Goal: Task Accomplishment & Management: Manage account settings

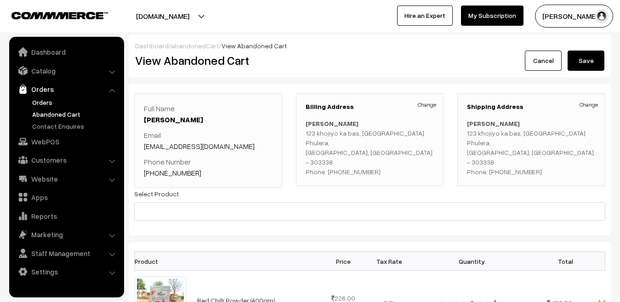
click at [44, 102] on link "Orders" at bounding box center [75, 102] width 91 height 10
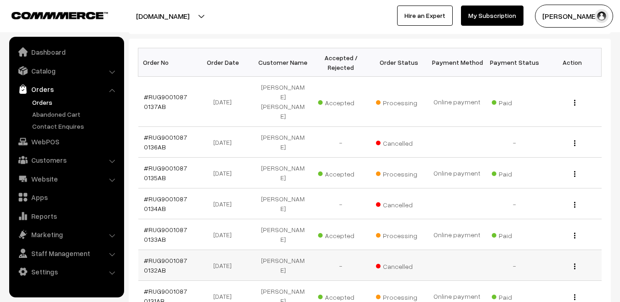
scroll to position [134, 0]
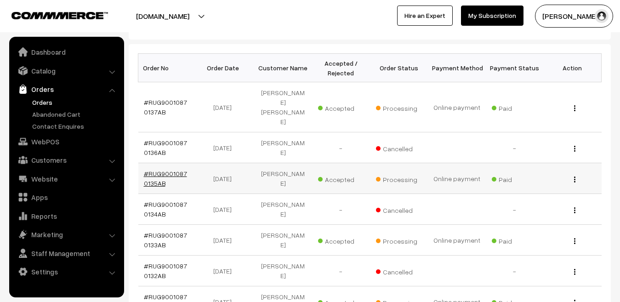
click at [163, 170] on link "#RUG90010870135AB" at bounding box center [165, 178] width 43 height 17
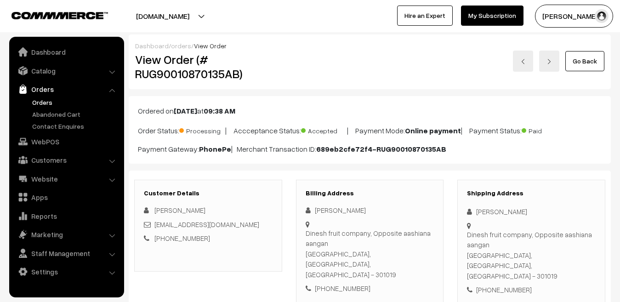
click at [45, 104] on link "Orders" at bounding box center [75, 102] width 91 height 10
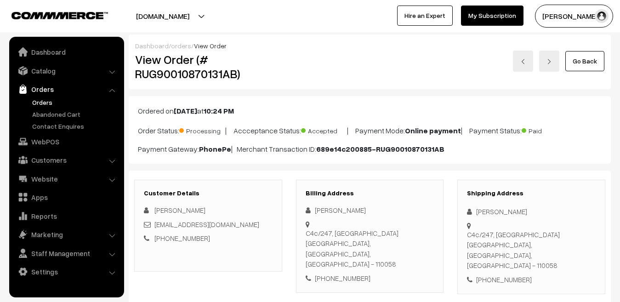
click at [178, 46] on link "orders" at bounding box center [181, 46] width 20 height 8
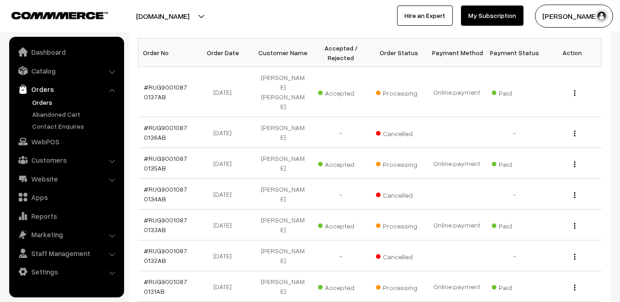
scroll to position [151, 0]
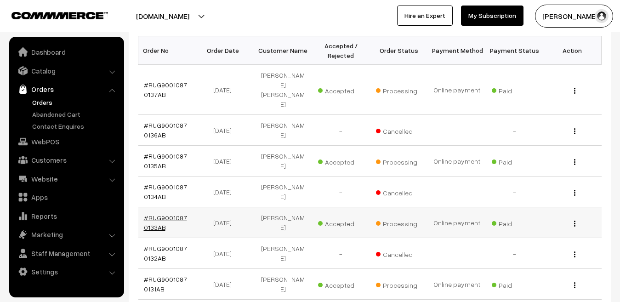
click at [161, 214] on link "#RUG90010870133AB" at bounding box center [165, 222] width 43 height 17
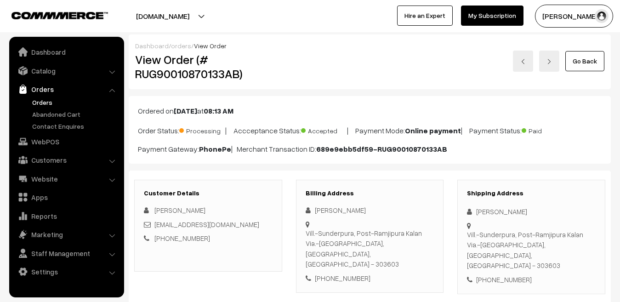
scroll to position [518, 0]
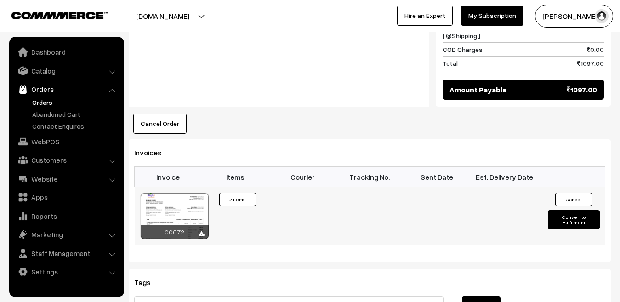
click at [570, 210] on button "Convert to Fulfilment" at bounding box center [573, 219] width 51 height 19
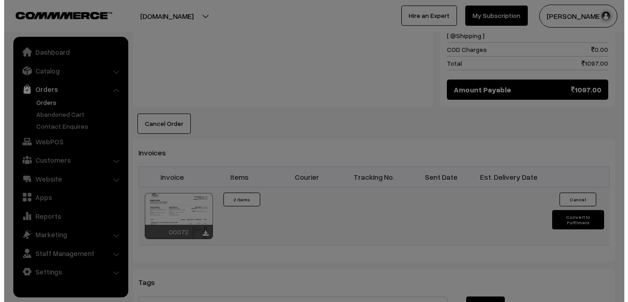
scroll to position [518, 0]
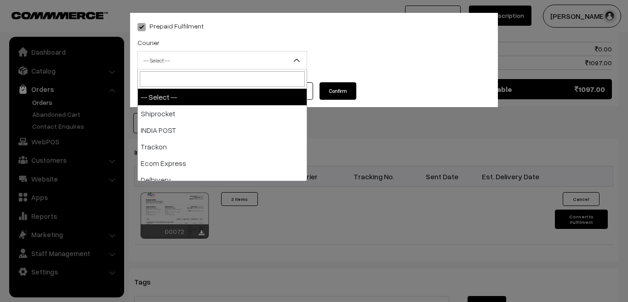
click at [281, 58] on span "-- Select --" at bounding box center [222, 60] width 169 height 16
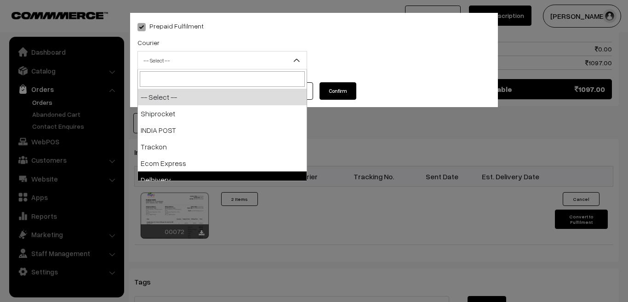
select select "5"
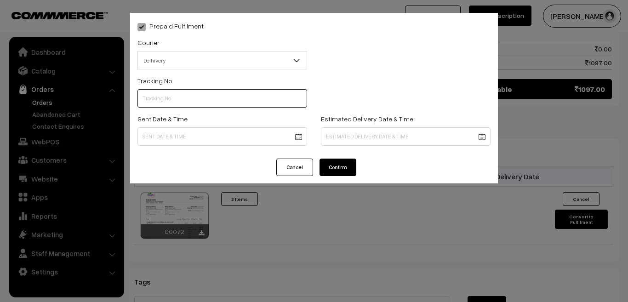
click at [167, 97] on input "text" at bounding box center [222, 98] width 170 height 18
paste input "25338211681470"
type input "25338211681470"
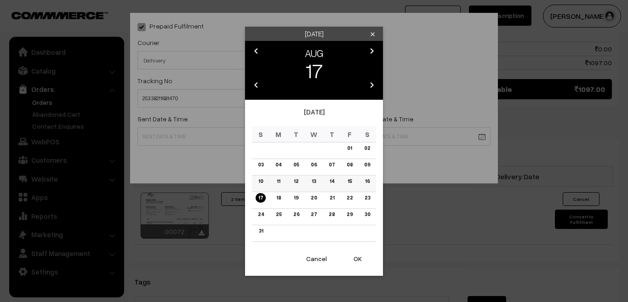
click at [365, 179] on link "16" at bounding box center [367, 181] width 10 height 10
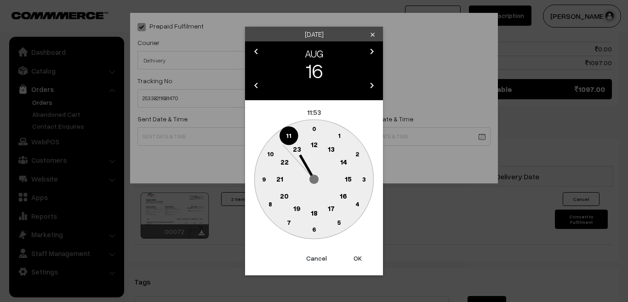
click at [329, 209] on text "17" at bounding box center [331, 208] width 7 height 8
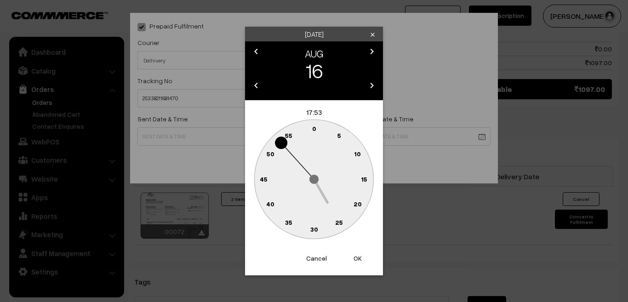
click at [359, 259] on button "OK" at bounding box center [357, 258] width 37 height 20
type input "16-08-2025 17:53"
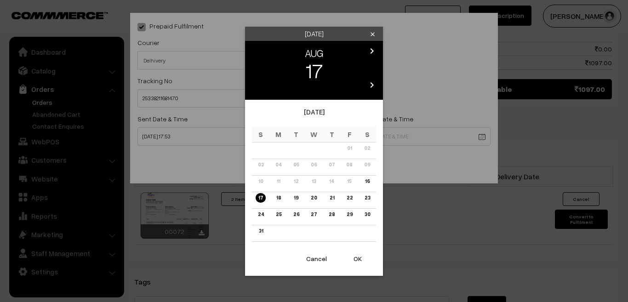
click at [359, 260] on button "OK" at bounding box center [357, 259] width 37 height 20
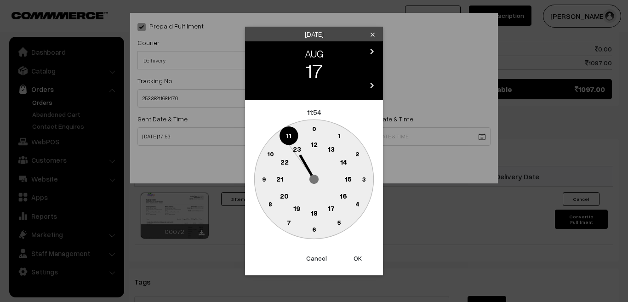
click at [313, 213] on text "18" at bounding box center [314, 213] width 7 height 8
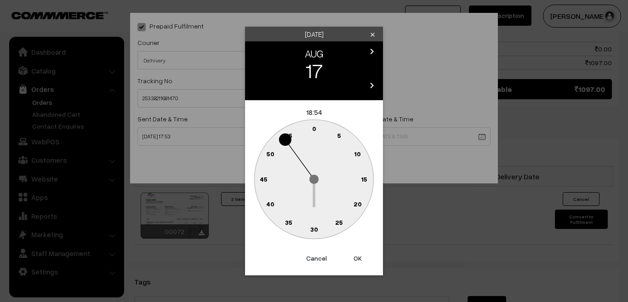
click at [357, 254] on button "OK" at bounding box center [357, 258] width 37 height 20
type input "17-08-2025 18:54"
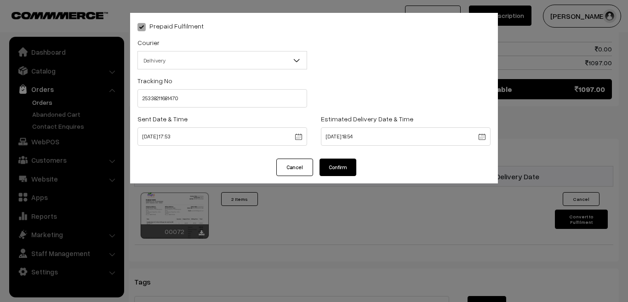
click at [336, 165] on button "Confirm" at bounding box center [337, 167] width 37 height 17
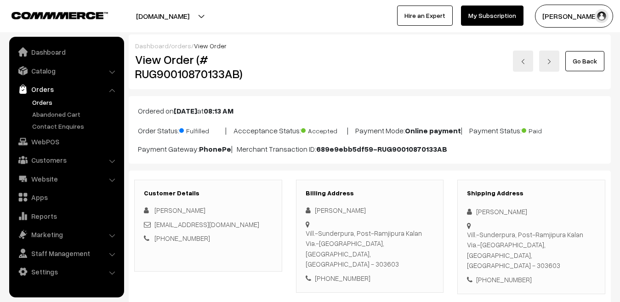
click at [174, 46] on link "orders" at bounding box center [181, 46] width 20 height 8
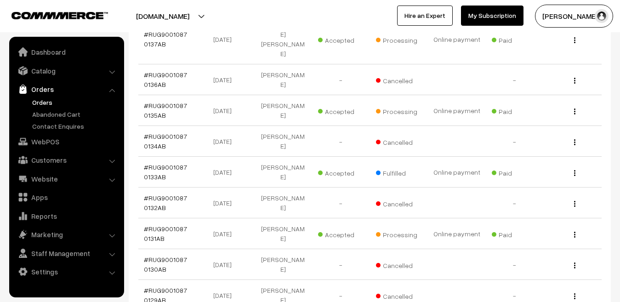
scroll to position [221, 0]
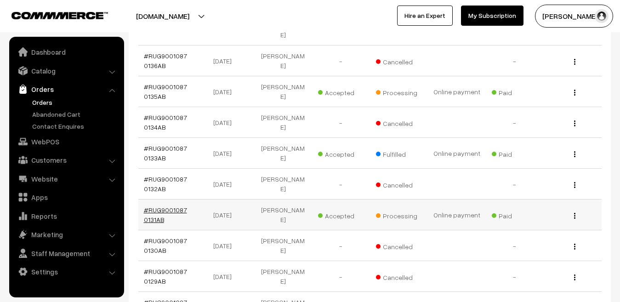
click at [170, 206] on link "#RUG90010870131AB" at bounding box center [165, 214] width 43 height 17
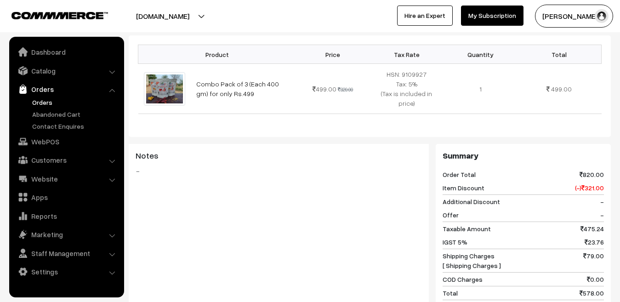
scroll to position [440, 0]
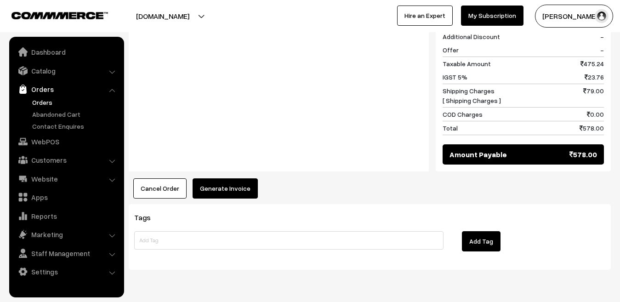
click at [240, 178] on button "Generate Invoice" at bounding box center [224, 188] width 65 height 20
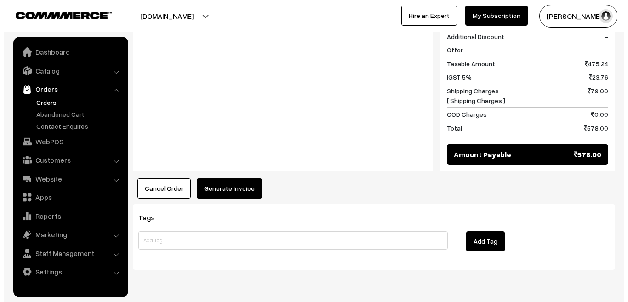
scroll to position [440, 0]
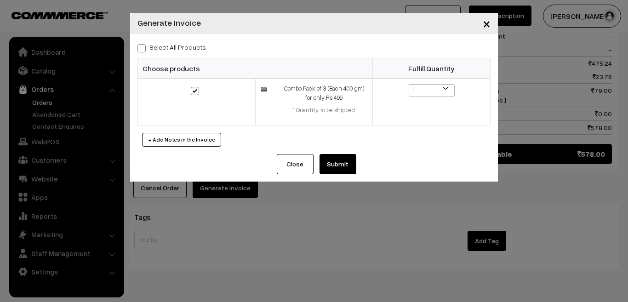
click at [138, 49] on span at bounding box center [141, 48] width 8 height 8
click at [138, 49] on input "Select All Products" at bounding box center [140, 47] width 6 height 6
checkbox input "true"
click at [328, 162] on button "Submit" at bounding box center [337, 164] width 37 height 20
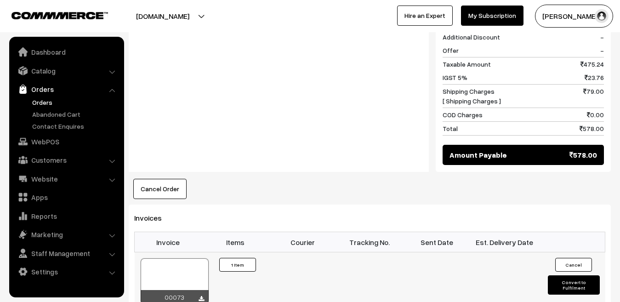
click at [559, 275] on button "Convert to Fulfilment" at bounding box center [573, 284] width 51 height 19
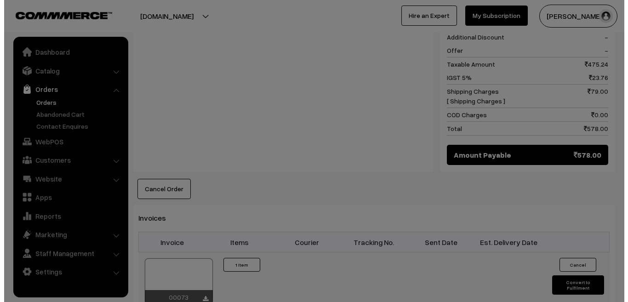
scroll to position [440, 0]
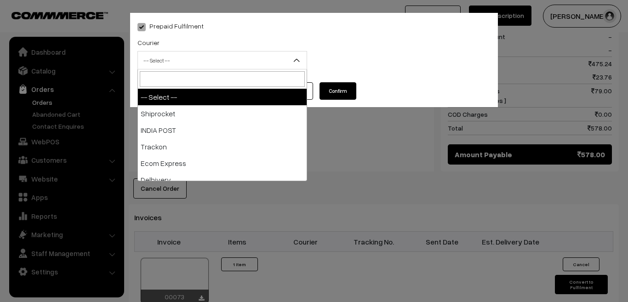
click at [265, 64] on span "-- Select --" at bounding box center [222, 60] width 169 height 16
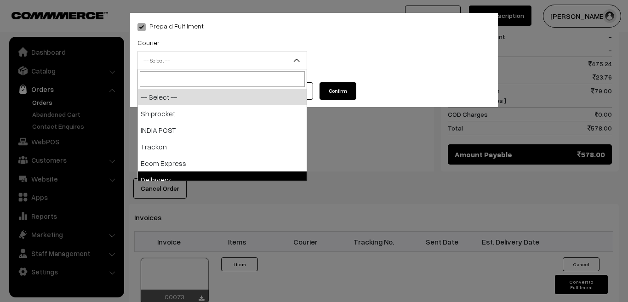
select select "5"
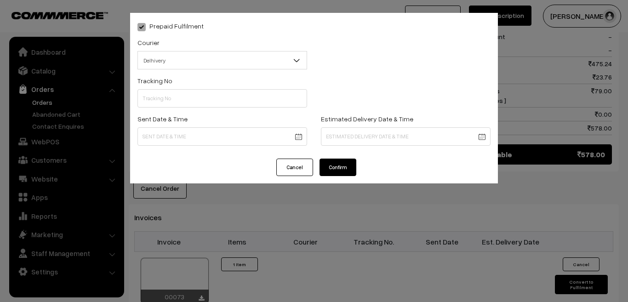
click at [229, 89] on div "Tracking No" at bounding box center [222, 91] width 170 height 33
click at [225, 98] on input "text" at bounding box center [222, 98] width 170 height 18
paste input "25338211681466"
type input "25338211681466"
click at [264, 136] on body "Thank you for showing interest. Our team will call you shortly. Close rughjifar…" at bounding box center [314, 60] width 628 height 1000
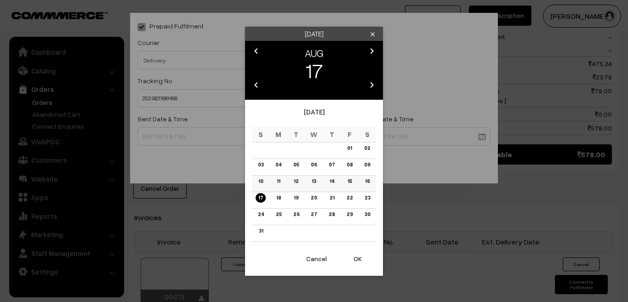
click at [364, 183] on link "16" at bounding box center [367, 181] width 10 height 10
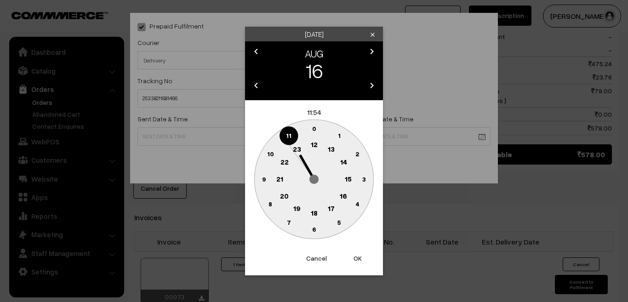
click at [335, 209] on circle at bounding box center [331, 208] width 19 height 19
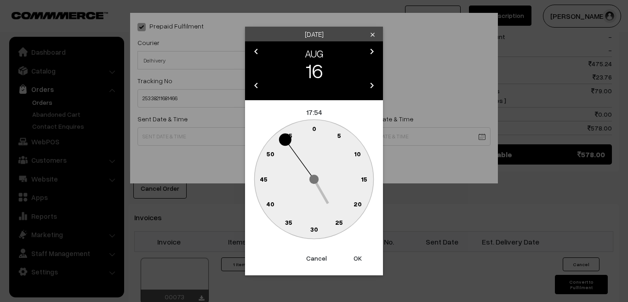
click at [358, 261] on button "OK" at bounding box center [357, 258] width 37 height 20
type input "16-08-2025 17:54"
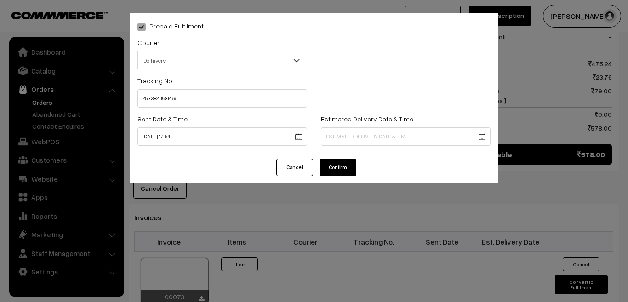
drag, startPoint x: 358, startPoint y: 261, endPoint x: 326, endPoint y: 207, distance: 62.8
click at [326, 207] on div "Prepaid Fulfilment Courier -- Select -- Shiprocket INDIA POST Trackon Ecom Expr…" at bounding box center [314, 151] width 628 height 302
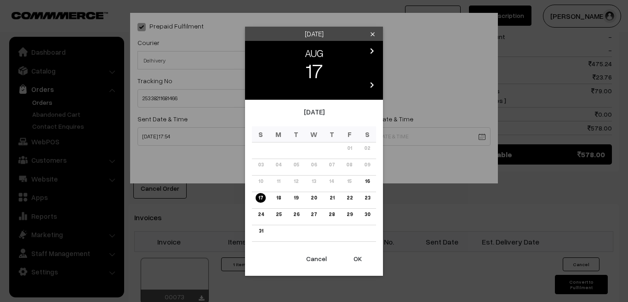
click at [360, 139] on body "Thank you for showing interest. Our team will call you shortly. Close rughjifar…" at bounding box center [314, 60] width 628 height 1000
click at [314, 196] on link "20" at bounding box center [313, 198] width 11 height 10
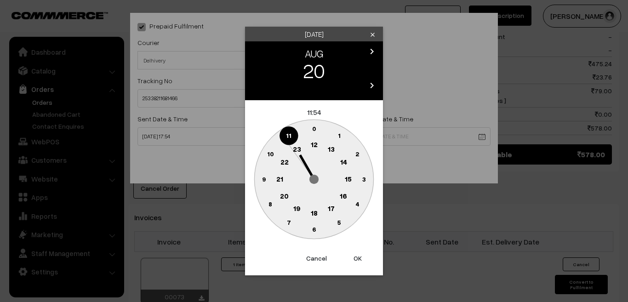
click at [310, 215] on circle at bounding box center [314, 213] width 19 height 19
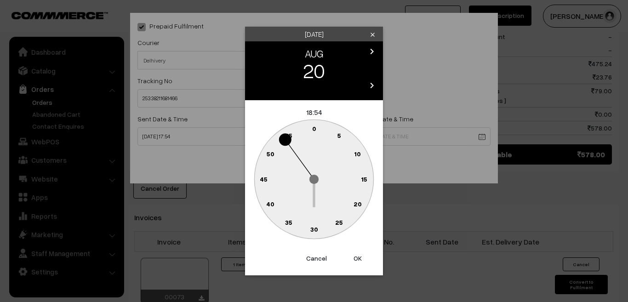
click at [360, 258] on button "OK" at bounding box center [357, 258] width 37 height 20
type input "20-08-2025 18:54"
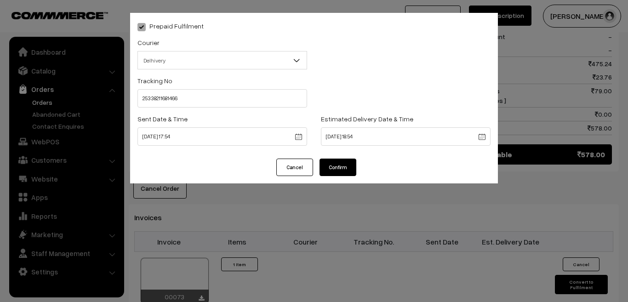
drag, startPoint x: 360, startPoint y: 258, endPoint x: 339, endPoint y: 164, distance: 97.1
click at [339, 164] on div "Prepaid Fulfilment Courier -- Select -- Shiprocket INDIA POST Trackon Ecom Expr…" at bounding box center [314, 151] width 628 height 302
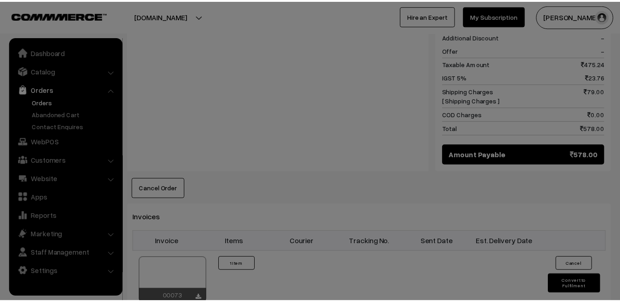
scroll to position [439, 0]
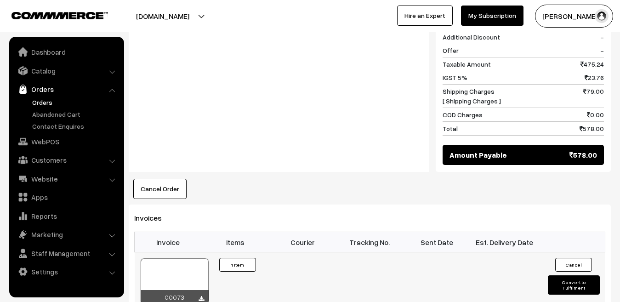
click at [575, 275] on button "Convert to Fulfilment" at bounding box center [573, 284] width 51 height 19
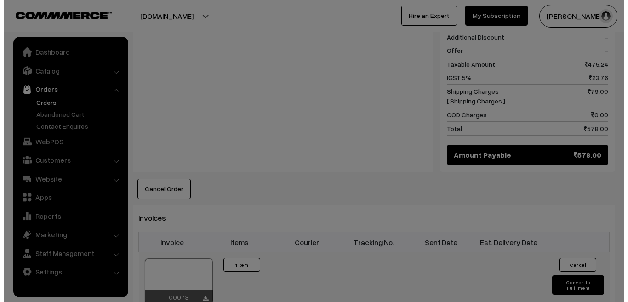
scroll to position [440, 0]
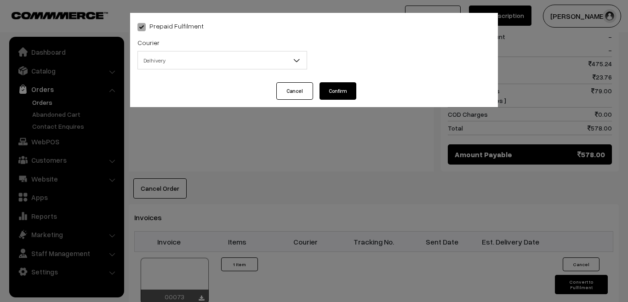
click at [226, 57] on span "Delhivery" at bounding box center [222, 60] width 169 height 16
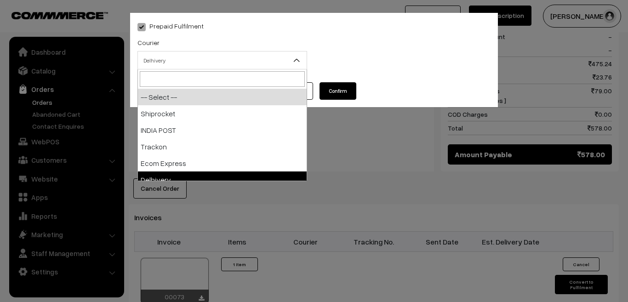
select select "5"
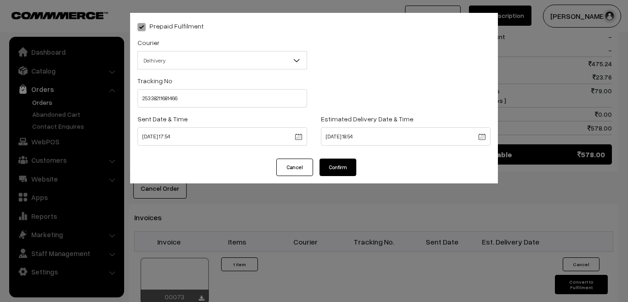
click at [335, 166] on button "Confirm" at bounding box center [337, 167] width 37 height 17
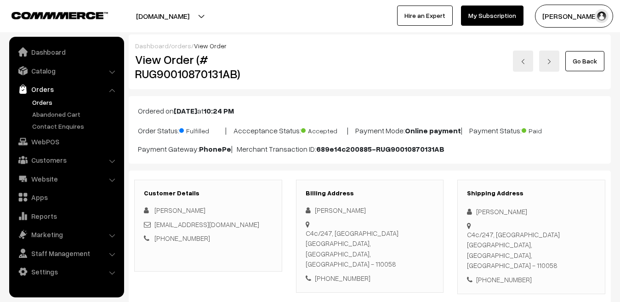
click at [176, 45] on link "orders" at bounding box center [181, 46] width 20 height 8
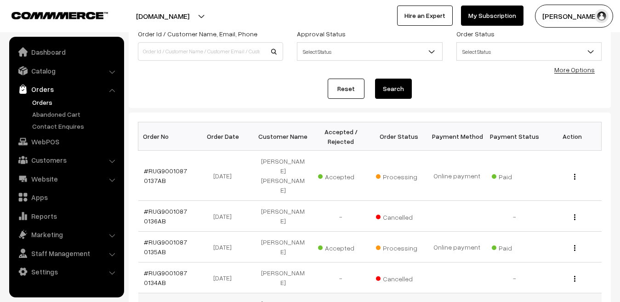
scroll to position [63, 0]
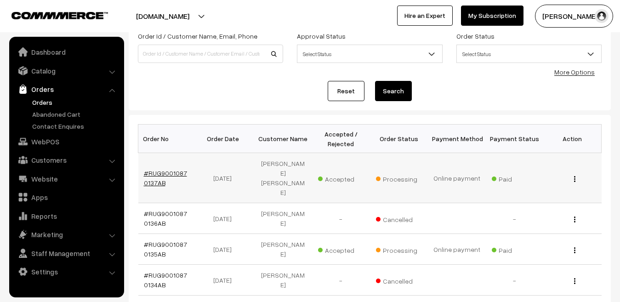
click at [173, 169] on link "#RUG90010870137AB" at bounding box center [165, 177] width 43 height 17
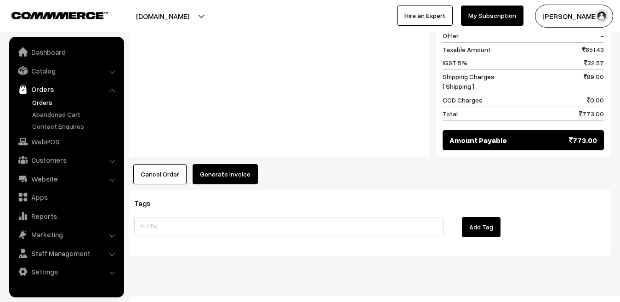
scroll to position [515, 0]
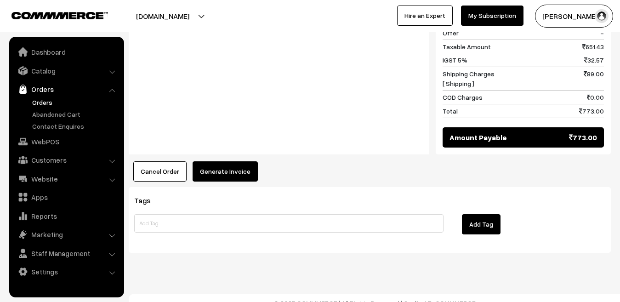
click at [241, 163] on button "Generate Invoice" at bounding box center [224, 171] width 65 height 20
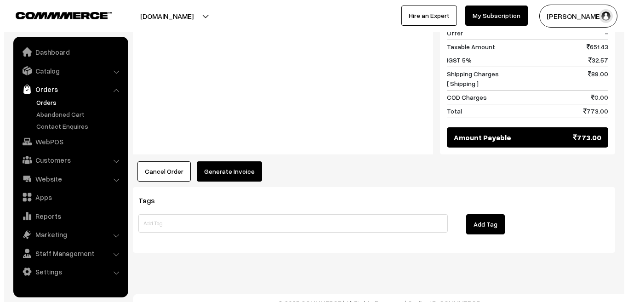
scroll to position [517, 0]
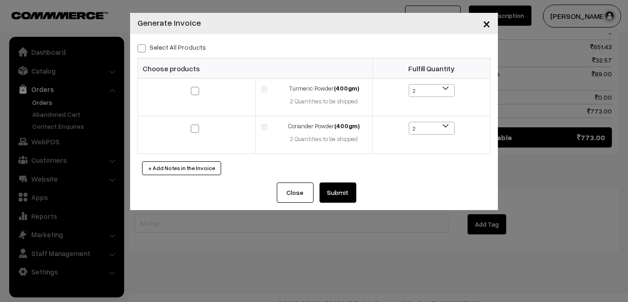
click at [142, 45] on span at bounding box center [141, 48] width 8 height 8
click at [142, 45] on input "Select All Products" at bounding box center [140, 47] width 6 height 6
checkbox input "true"
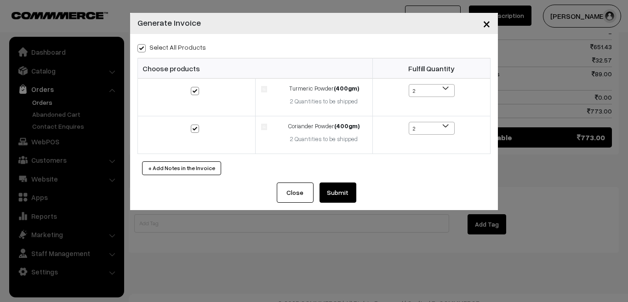
click at [341, 190] on button "Submit" at bounding box center [337, 192] width 37 height 20
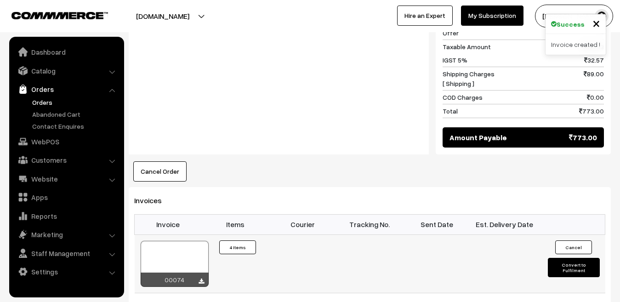
click at [567, 258] on button "Convert to Fulfilment" at bounding box center [573, 267] width 51 height 19
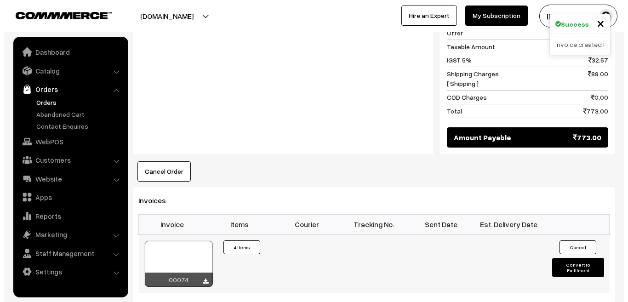
scroll to position [517, 0]
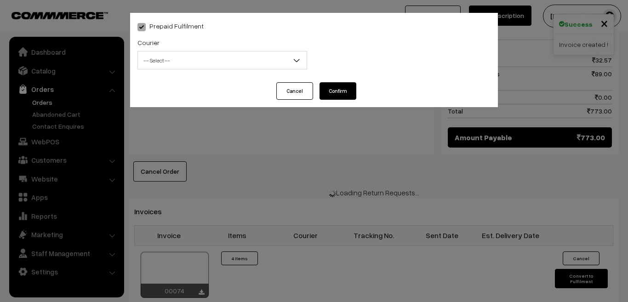
click at [260, 51] on span "-- Select --" at bounding box center [222, 60] width 170 height 18
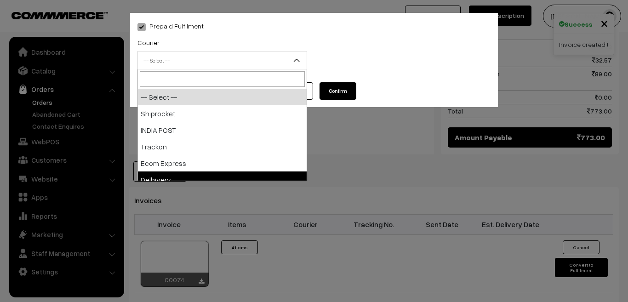
select select "5"
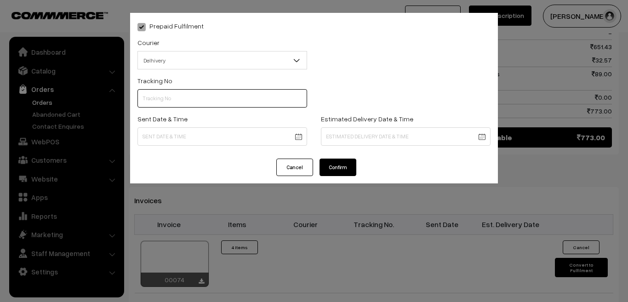
click at [209, 102] on input "text" at bounding box center [222, 98] width 170 height 18
paste input "25338211681514"
type input "25338211681514"
click at [189, 135] on body "Thank you for showing interest. Our team will call you shortly. Close [DOMAIN_N…" at bounding box center [314, 12] width 628 height 1059
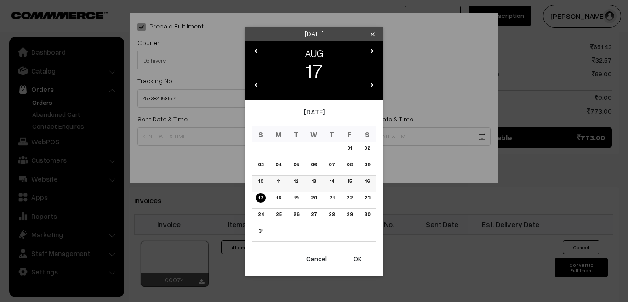
click at [368, 182] on link "16" at bounding box center [367, 181] width 10 height 10
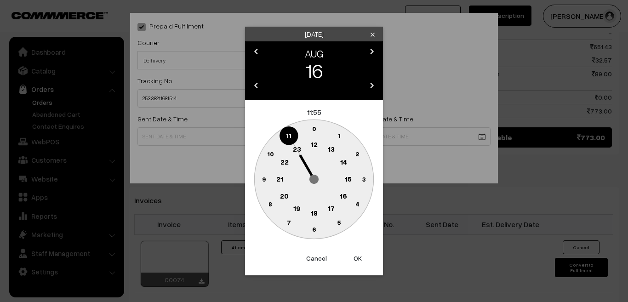
click at [332, 207] on text "17" at bounding box center [331, 208] width 7 height 8
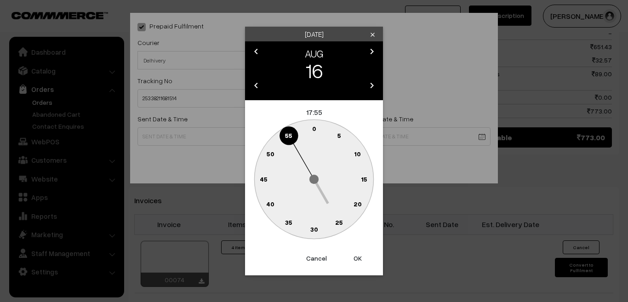
click at [358, 258] on button "OK" at bounding box center [357, 258] width 37 height 20
type input "16-08-2025 17:55"
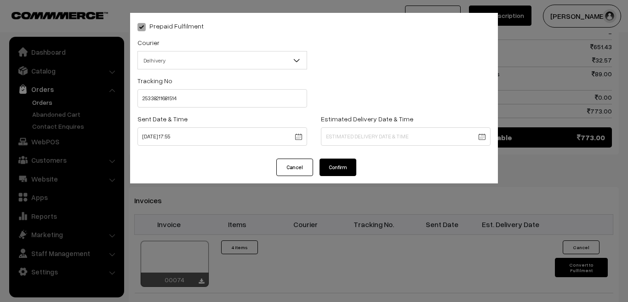
click at [358, 258] on div "Prepaid Fulfilment Courier -- Select -- Shiprocket INDIA POST Trackon Ecom Expr…" at bounding box center [314, 151] width 628 height 302
click at [348, 142] on body "Thank you for showing interest. Our team will call you shortly. Close rughjifar…" at bounding box center [314, 12] width 628 height 1059
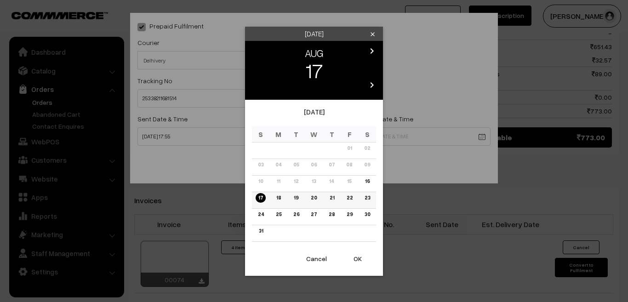
click at [349, 195] on link "22" at bounding box center [348, 198] width 11 height 10
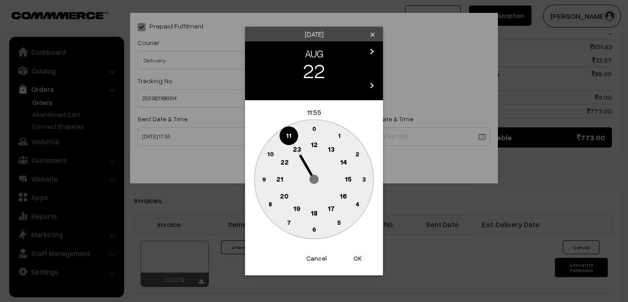
click at [312, 211] on text "18" at bounding box center [314, 213] width 7 height 8
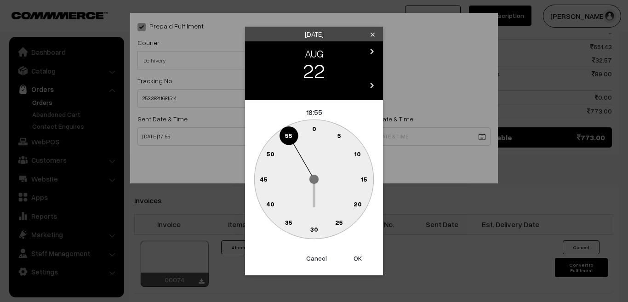
click at [357, 261] on button "OK" at bounding box center [357, 258] width 37 height 20
type input "22-08-2025 18:55"
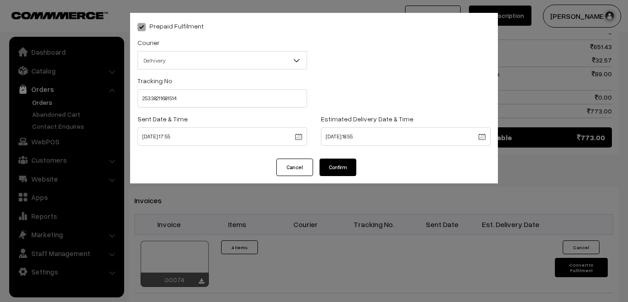
click at [343, 164] on button "Confirm" at bounding box center [337, 167] width 37 height 17
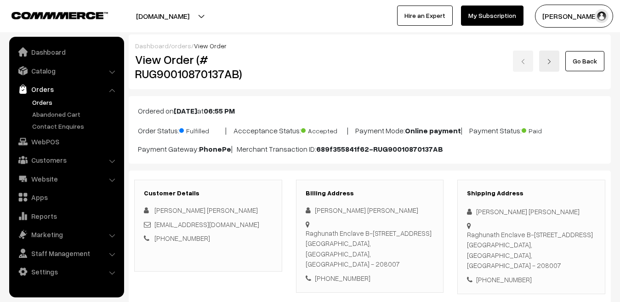
click at [37, 102] on link "Orders" at bounding box center [75, 102] width 91 height 10
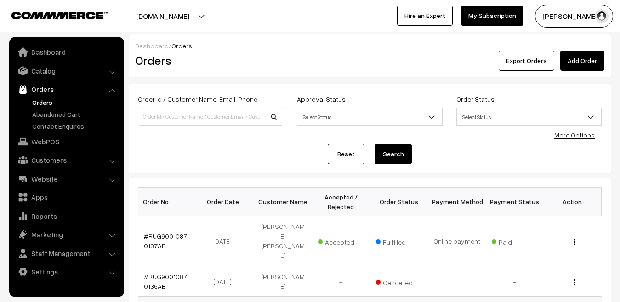
scroll to position [145, 0]
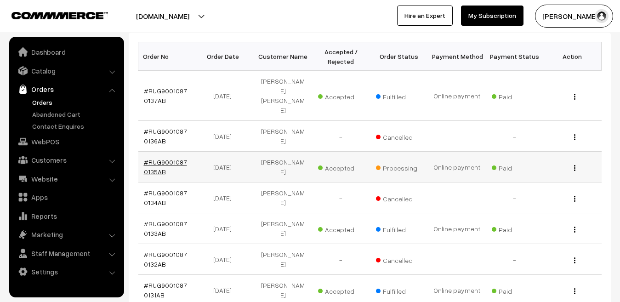
click at [166, 158] on link "#RUG90010870135AB" at bounding box center [165, 166] width 43 height 17
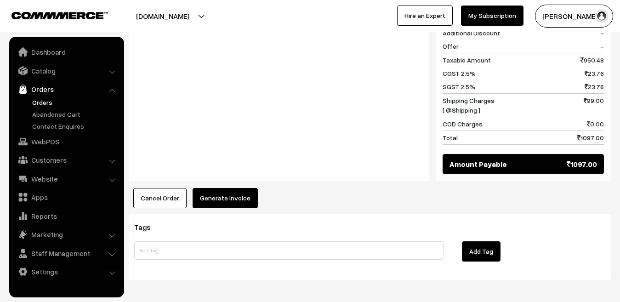
scroll to position [465, 0]
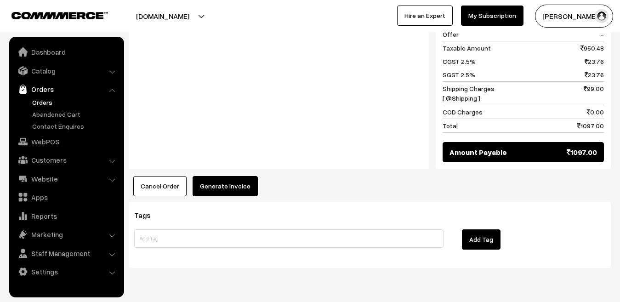
click at [229, 176] on button "Generate Invoice" at bounding box center [224, 186] width 65 height 20
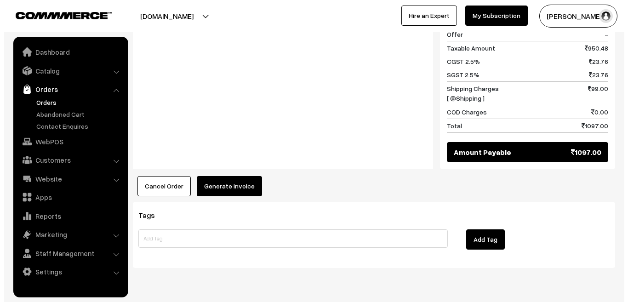
scroll to position [466, 0]
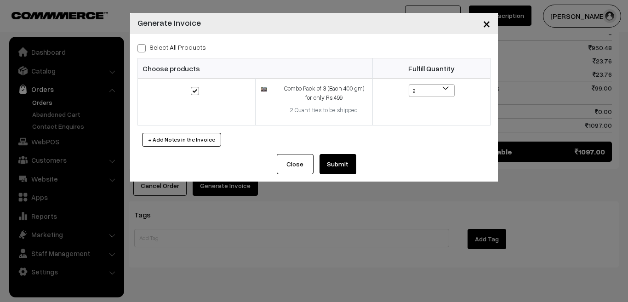
click at [142, 50] on span at bounding box center [141, 48] width 8 height 8
click at [142, 50] on input "Select All Products" at bounding box center [140, 47] width 6 height 6
checkbox input "true"
click at [343, 170] on button "Submit" at bounding box center [337, 164] width 37 height 20
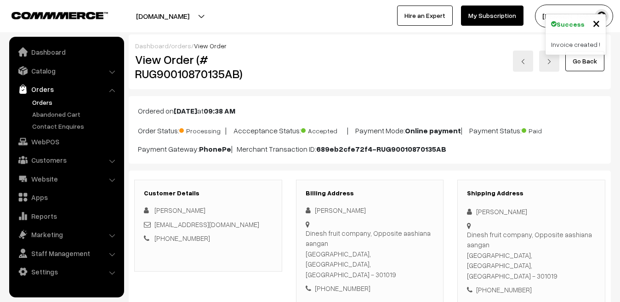
scroll to position [465, 0]
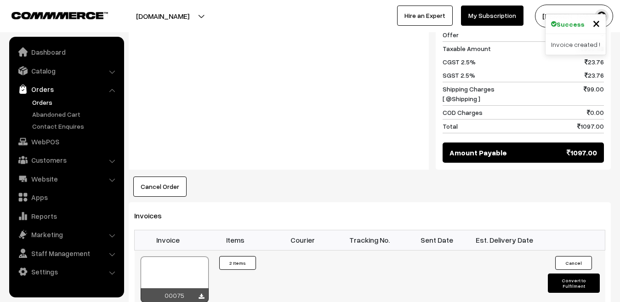
click at [583, 273] on button "Convert to Fulfilment" at bounding box center [573, 282] width 51 height 19
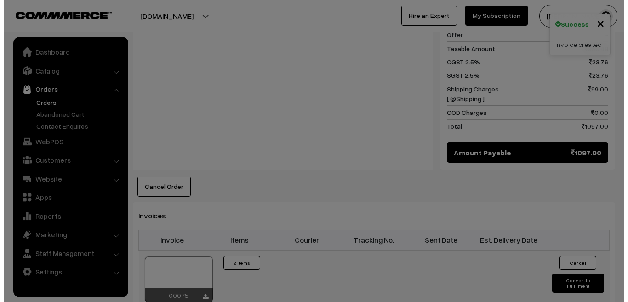
scroll to position [465, 0]
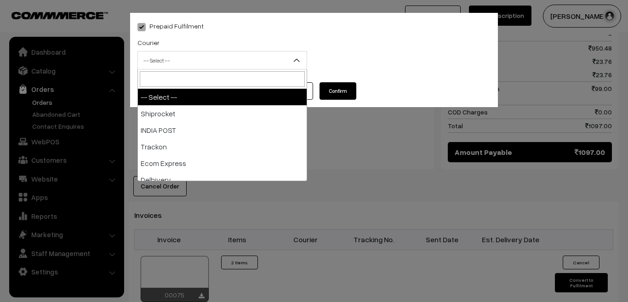
click at [274, 62] on span "-- Select --" at bounding box center [222, 60] width 169 height 16
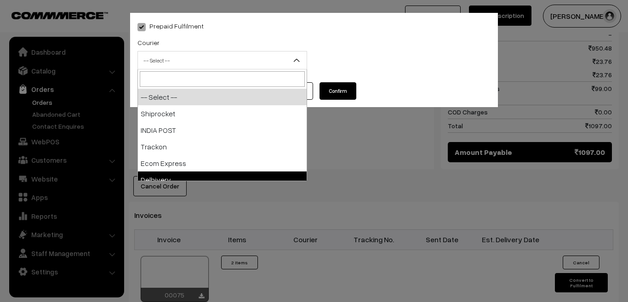
select select "5"
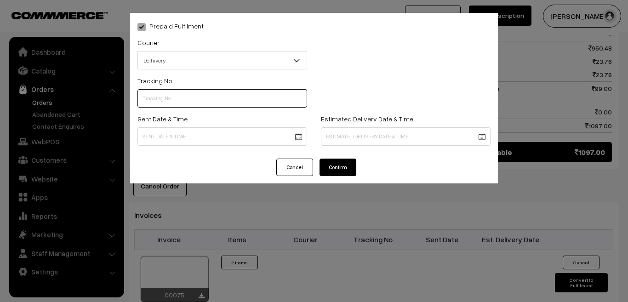
click at [170, 102] on input "text" at bounding box center [222, 98] width 170 height 18
paste input "25338211684885"
type input "25338211684885"
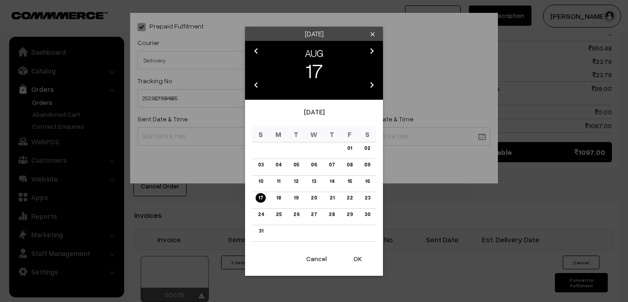
click at [175, 138] on body "Thank you for showing interest. Our team will call you shortly. Close rughjifar…" at bounding box center [314, 46] width 628 height 1023
click at [354, 257] on button "OK" at bounding box center [357, 259] width 37 height 20
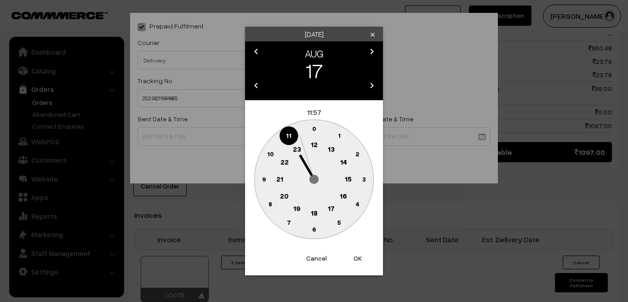
click at [324, 209] on circle at bounding box center [331, 208] width 19 height 19
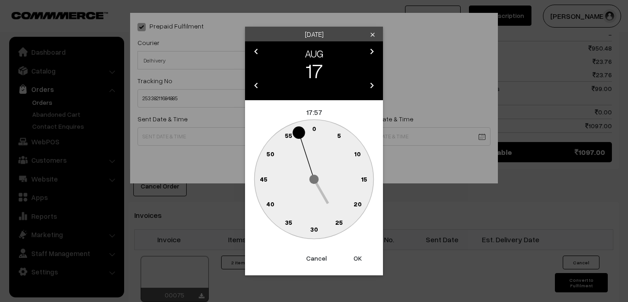
click at [353, 254] on button "OK" at bounding box center [357, 258] width 37 height 20
type input "17-08-2025 17:57"
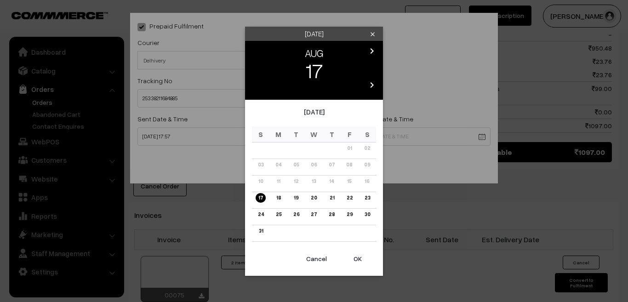
click at [359, 133] on body "Thank you for showing interest. Our team will call you shortly. Close rughjifar…" at bounding box center [314, 46] width 628 height 1023
click at [332, 198] on link "21" at bounding box center [331, 198] width 10 height 10
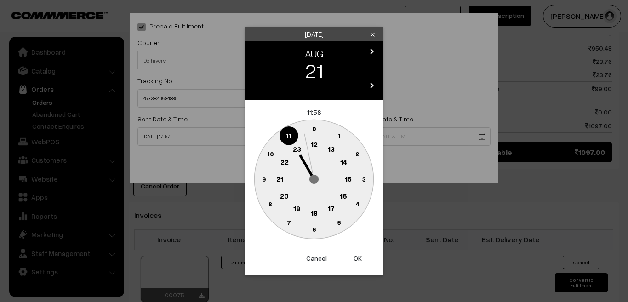
click at [317, 211] on text "18" at bounding box center [314, 213] width 7 height 8
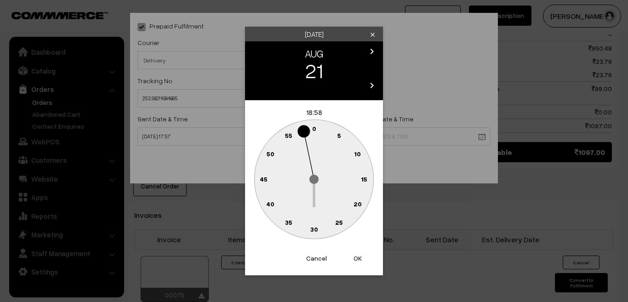
click at [357, 253] on button "OK" at bounding box center [357, 258] width 37 height 20
type input "21-08-2025 18:58"
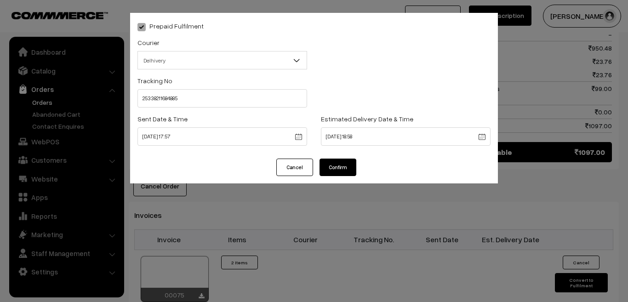
click at [332, 159] on button "Confirm" at bounding box center [337, 167] width 37 height 17
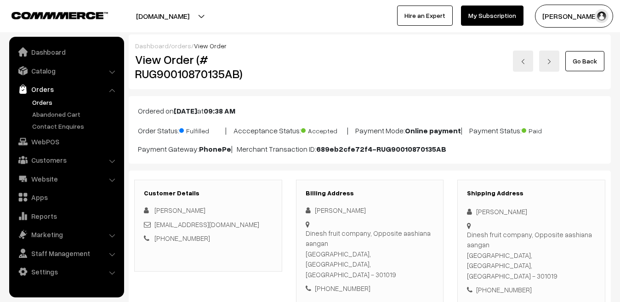
click at [176, 47] on link "orders" at bounding box center [181, 46] width 20 height 8
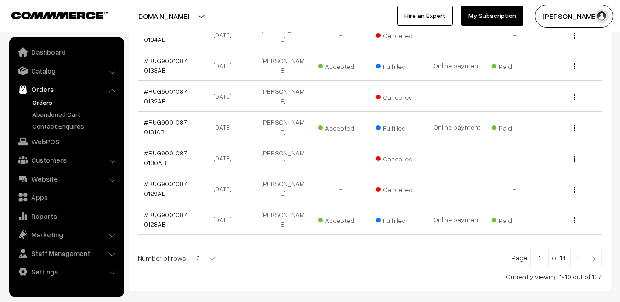
scroll to position [309, 0]
click at [591, 255] on img at bounding box center [593, 258] width 8 height 6
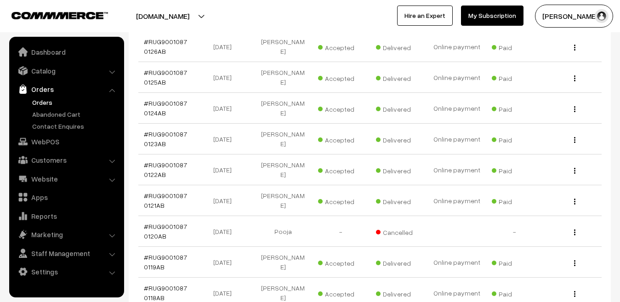
scroll to position [337, 0]
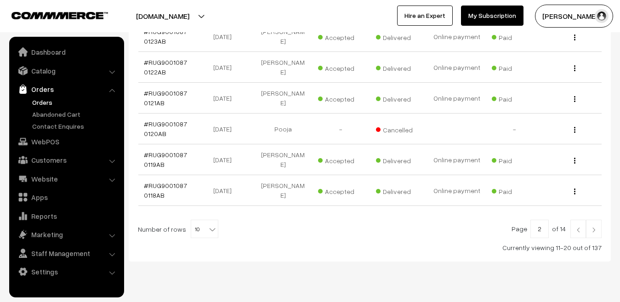
click at [579, 227] on img at bounding box center [578, 230] width 8 height 6
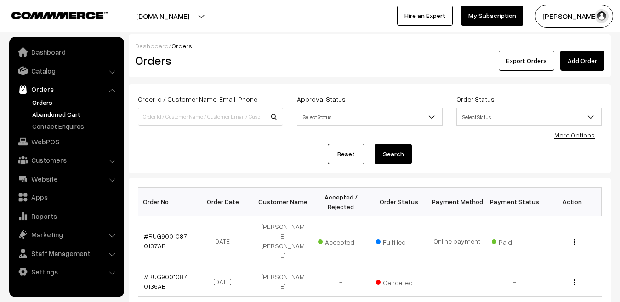
click at [39, 113] on link "Abandoned Cart" at bounding box center [75, 114] width 91 height 10
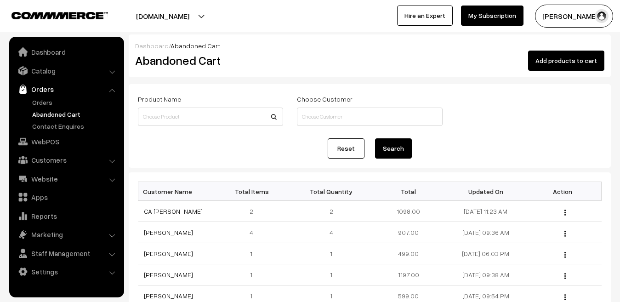
click at [144, 46] on link "Dashboard" at bounding box center [152, 46] width 34 height 8
